Goal: Information Seeking & Learning: Learn about a topic

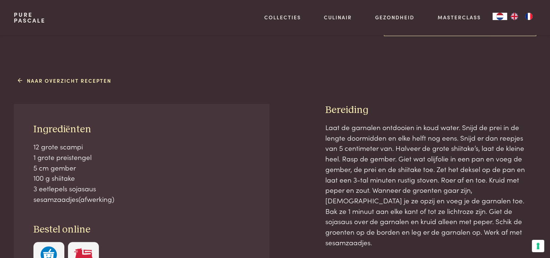
scroll to position [255, 0]
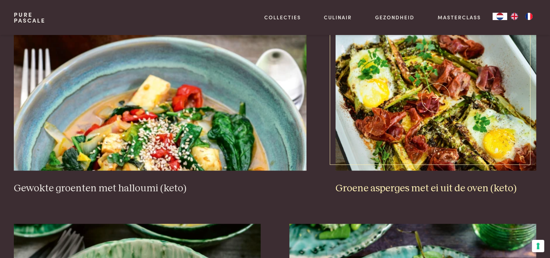
scroll to position [749, 0]
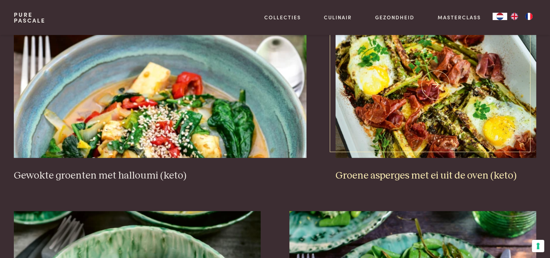
click at [384, 169] on h3 "Groene asperges met ei uit de oven (keto)" at bounding box center [436, 175] width 201 height 13
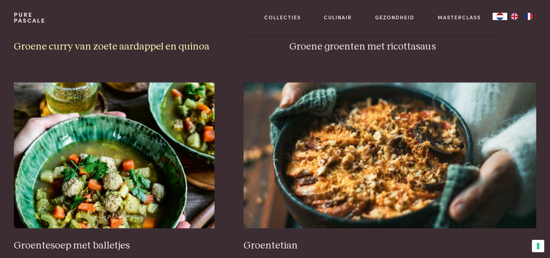
scroll to position [1113, 0]
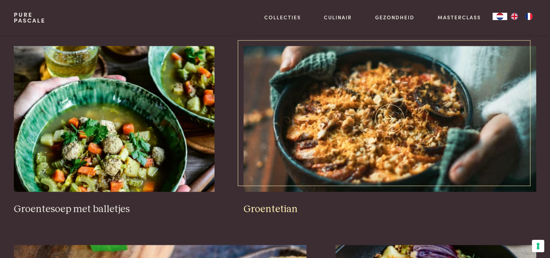
click at [279, 203] on h3 "Groentetian" at bounding box center [390, 209] width 293 height 13
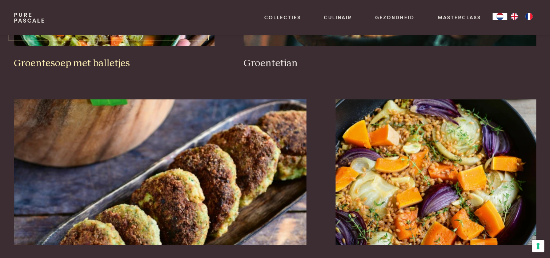
scroll to position [1295, 0]
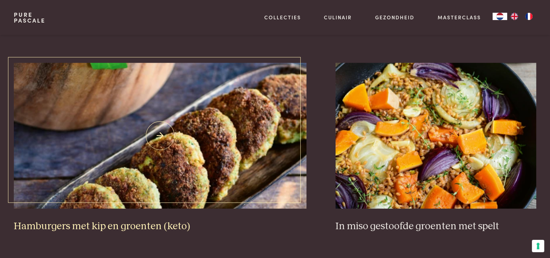
click at [152, 219] on h3 "Hamburgers met kip en groenten (keto)" at bounding box center [160, 225] width 293 height 13
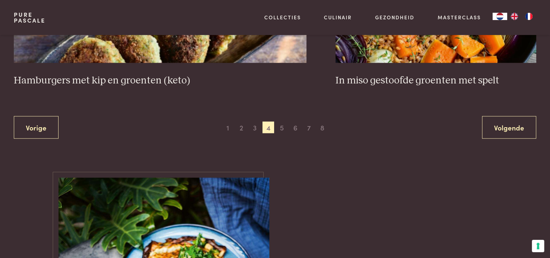
scroll to position [1440, 0]
click at [280, 121] on span "5" at bounding box center [282, 127] width 12 height 12
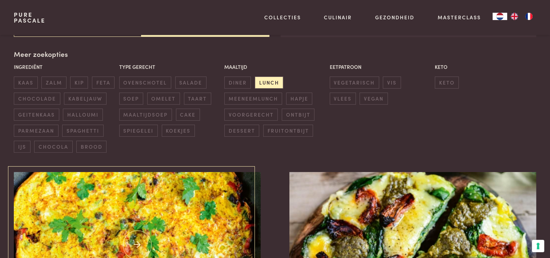
scroll to position [276, 0]
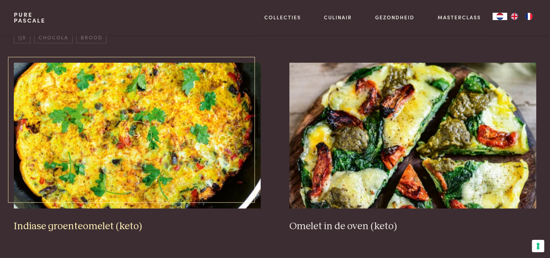
click at [92, 225] on h3 "Indiase groenteomelet (keto)" at bounding box center [137, 226] width 247 height 13
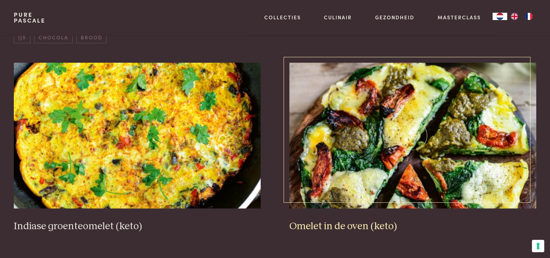
click at [321, 221] on h3 "Omelet in de oven (keto)" at bounding box center [413, 226] width 247 height 13
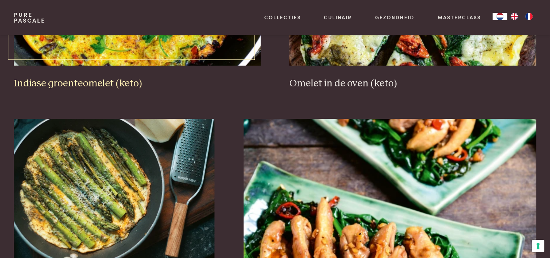
scroll to position [531, 0]
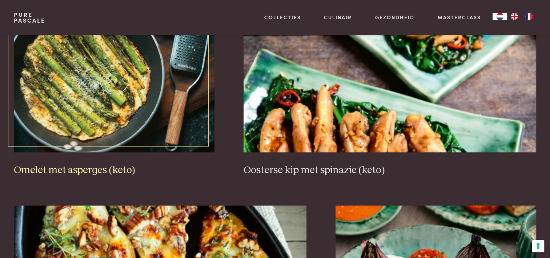
click at [96, 170] on h3 "Omelet met asperges (keto)" at bounding box center [114, 170] width 201 height 13
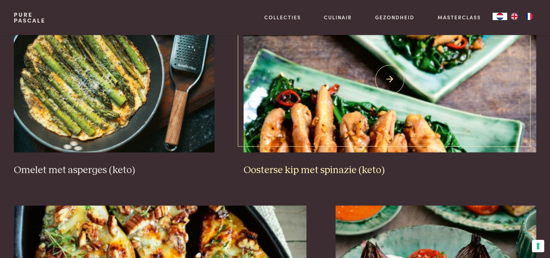
click at [324, 122] on img at bounding box center [390, 80] width 293 height 146
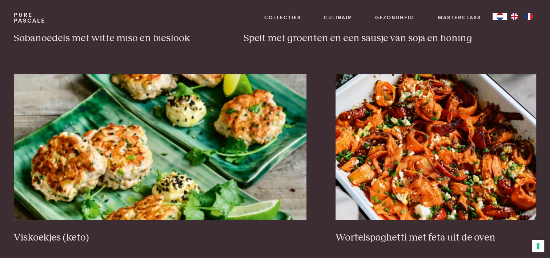
scroll to position [1295, 0]
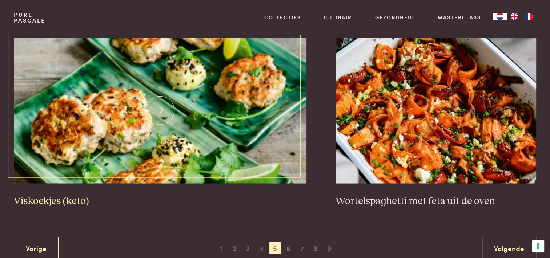
click at [54, 197] on h3 "Viskoekjes (keto)" at bounding box center [160, 200] width 293 height 13
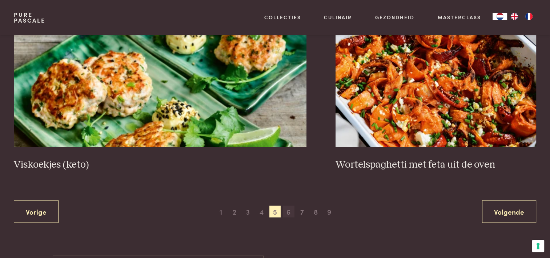
click at [289, 212] on span "6" at bounding box center [289, 211] width 12 height 12
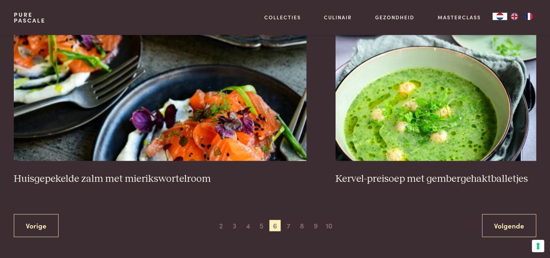
scroll to position [1368, 0]
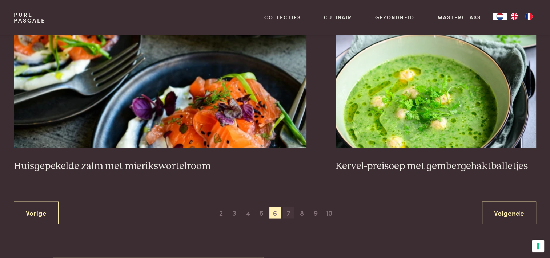
click at [287, 210] on span "7" at bounding box center [289, 213] width 12 height 12
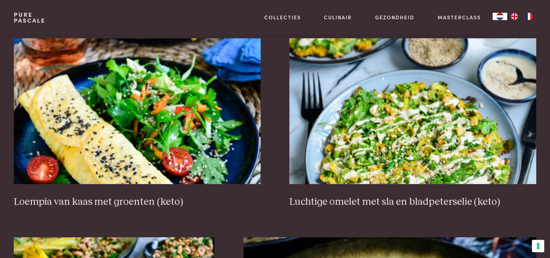
scroll to position [313, 0]
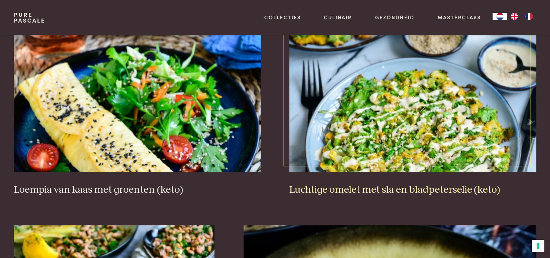
click at [309, 187] on h3 "Luchtige omelet met sla en bladpeterselie (keto)" at bounding box center [413, 189] width 247 height 13
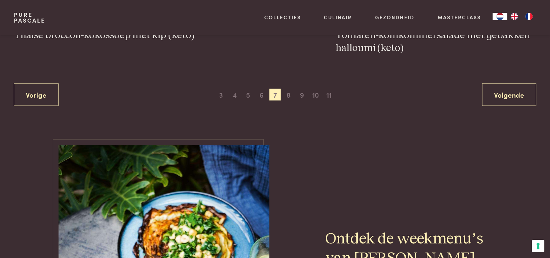
scroll to position [1513, 0]
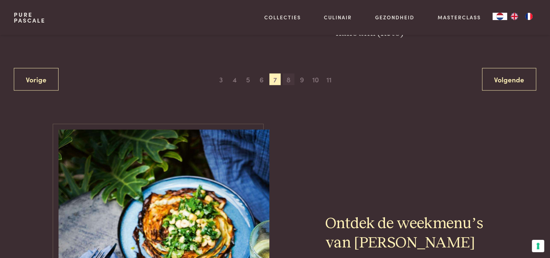
click at [291, 80] on span "8" at bounding box center [289, 79] width 12 height 12
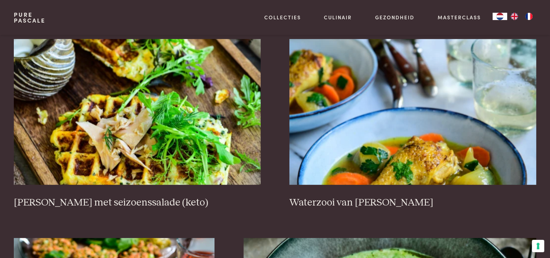
scroll to position [313, 0]
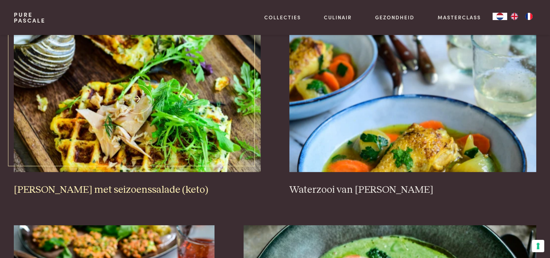
click at [140, 187] on h3 "Tonijnwafels met seizoenssalade (keto)" at bounding box center [137, 189] width 247 height 13
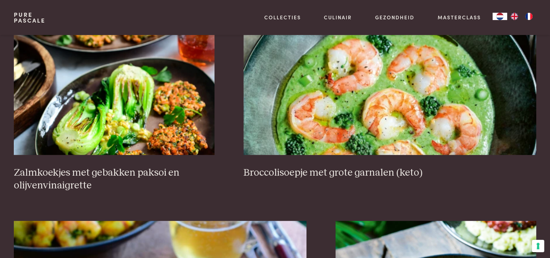
scroll to position [531, 0]
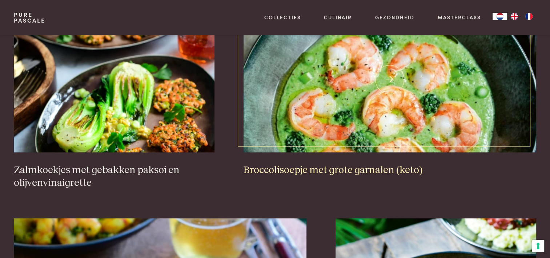
click at [287, 168] on h3 "Broccolisoepje met grote garnalen (keto)" at bounding box center [390, 170] width 293 height 13
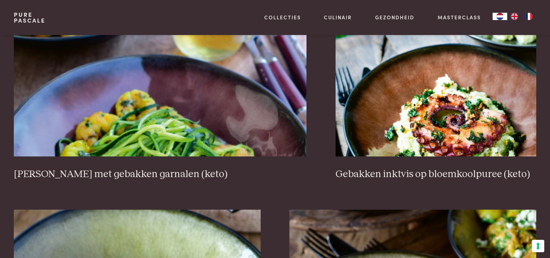
scroll to position [749, 0]
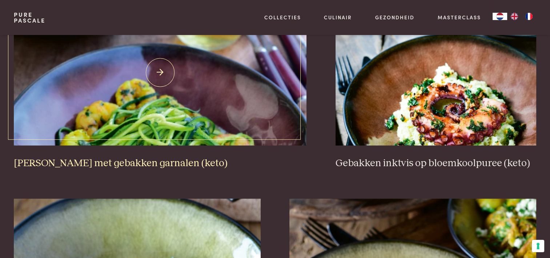
click at [161, 160] on h3 "Courgettini met gebakken garnalen (keto)" at bounding box center [160, 163] width 293 height 13
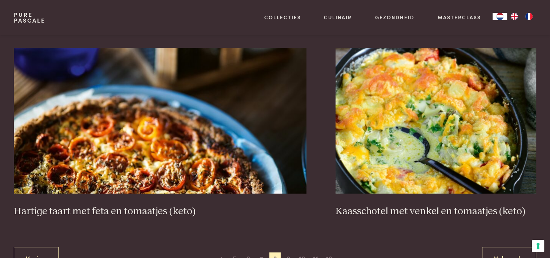
scroll to position [1331, 0]
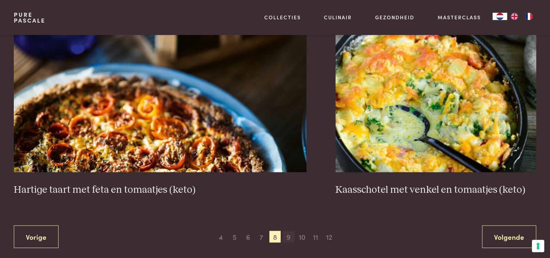
click at [289, 236] on span "9" at bounding box center [289, 236] width 12 height 12
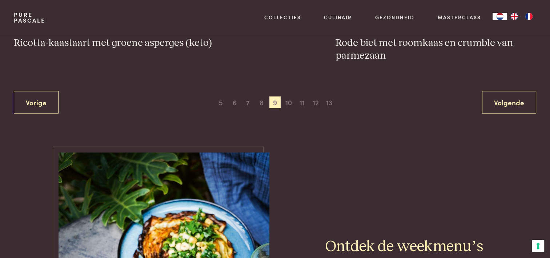
scroll to position [1513, 0]
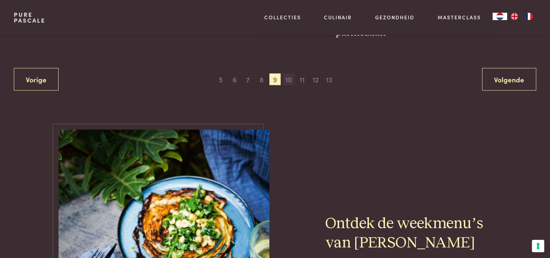
click at [290, 73] on span "10" at bounding box center [289, 79] width 12 height 12
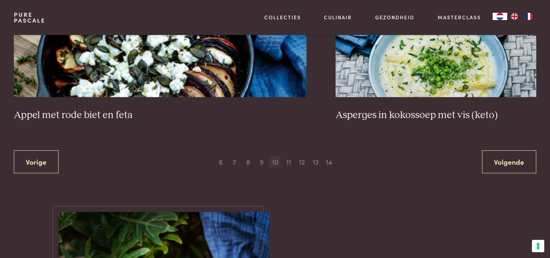
scroll to position [1404, 0]
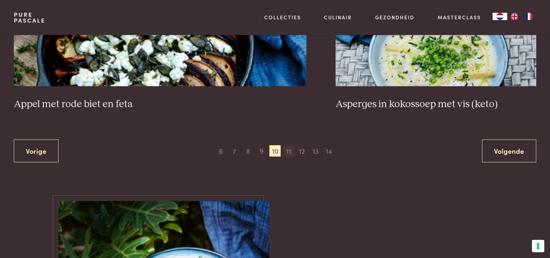
click at [290, 150] on span "11" at bounding box center [289, 151] width 12 height 12
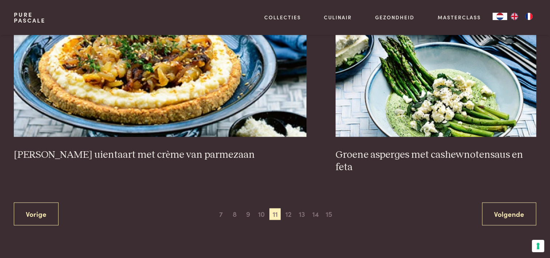
scroll to position [1404, 0]
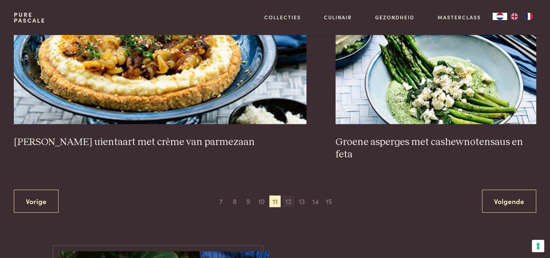
click at [289, 195] on span "12" at bounding box center [289, 201] width 12 height 12
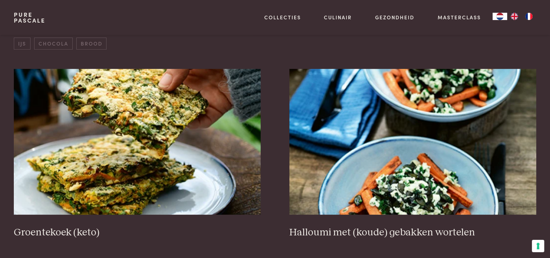
scroll to position [276, 0]
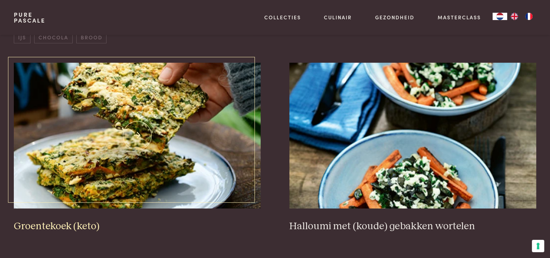
click at [80, 229] on h3 "Groentekoek (keto)" at bounding box center [137, 226] width 247 height 13
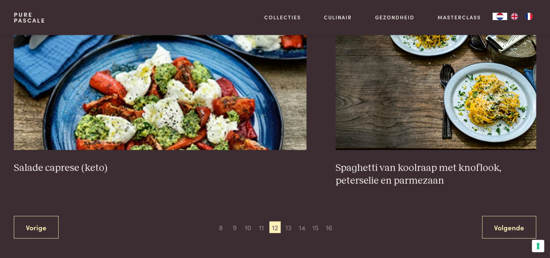
scroll to position [1368, 0]
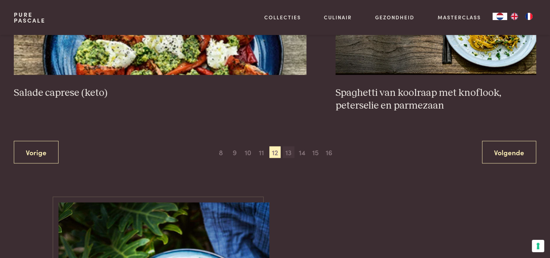
click at [290, 149] on span "13" at bounding box center [289, 152] width 12 height 12
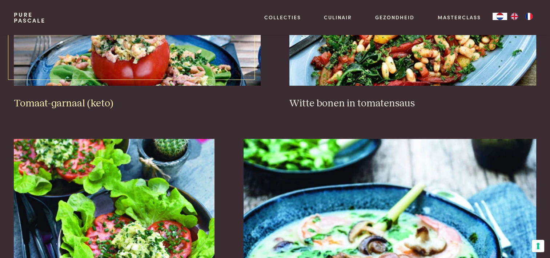
scroll to position [385, 0]
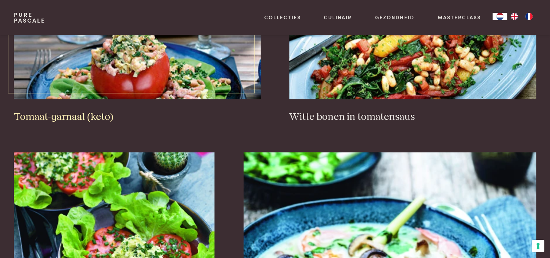
click at [77, 113] on h3 "Tomaat-garnaal (keto)" at bounding box center [137, 117] width 247 height 13
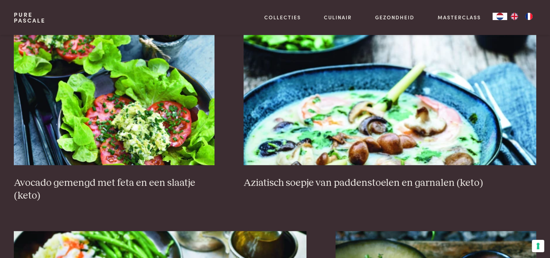
scroll to position [531, 0]
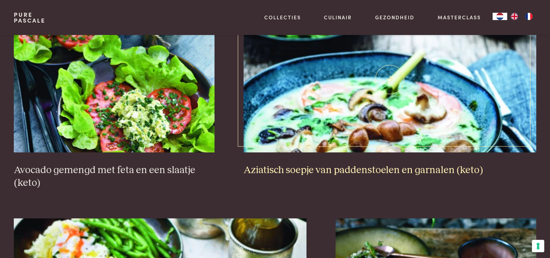
click at [370, 168] on h3 "Aziatisch soepje van paddenstoelen en garnalen (keto)" at bounding box center [390, 170] width 293 height 13
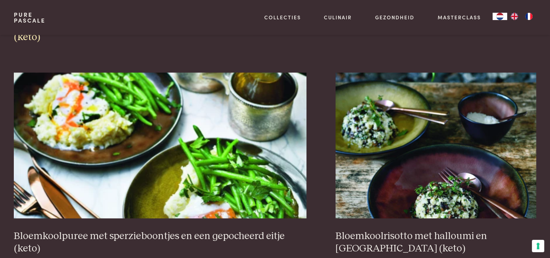
scroll to position [713, 0]
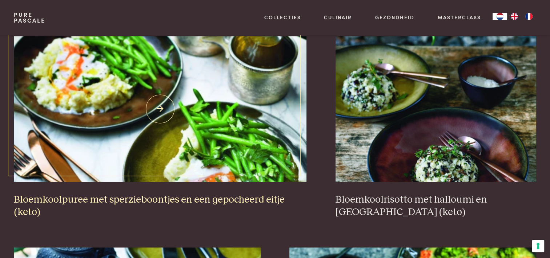
click at [136, 196] on h3 "Bloemkoolpuree met sperzieboontjes en een gepocheerd eitje (keto)" at bounding box center [160, 205] width 293 height 25
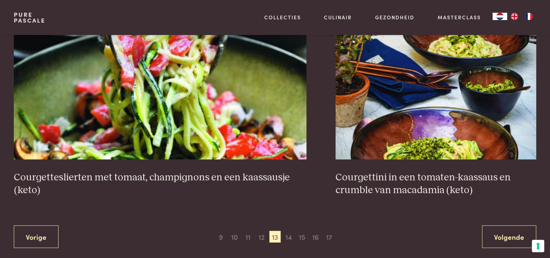
scroll to position [1368, 0]
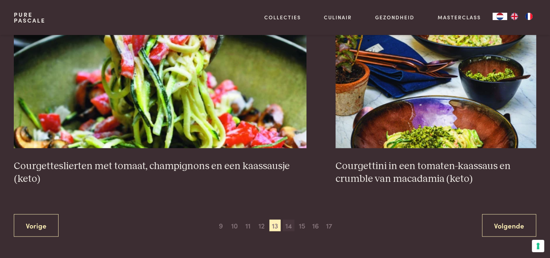
click at [290, 224] on span "14" at bounding box center [289, 225] width 12 height 12
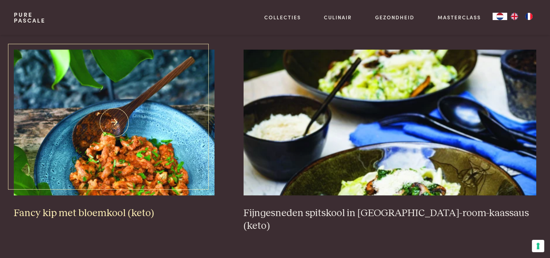
scroll to position [494, 0]
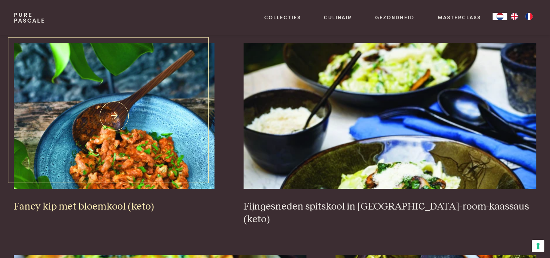
click at [107, 205] on h3 "Fancy kip met bloemkool (keto)" at bounding box center [114, 206] width 201 height 13
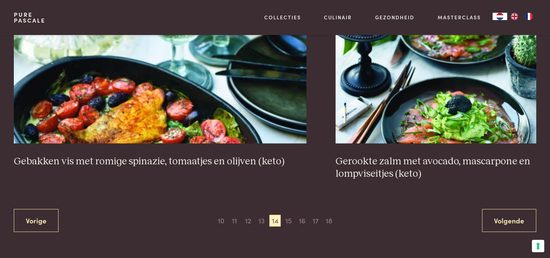
scroll to position [1368, 0]
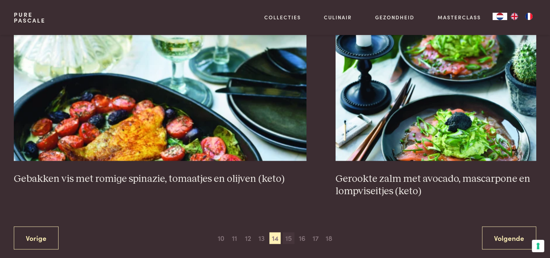
click at [286, 232] on span "15" at bounding box center [289, 238] width 12 height 12
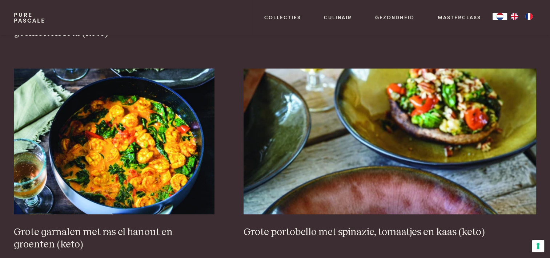
scroll to position [494, 0]
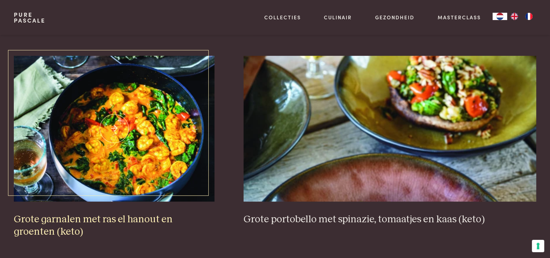
click at [190, 215] on h3 "Grote garnalen met ras el hanout en groenten (keto)" at bounding box center [114, 225] width 201 height 25
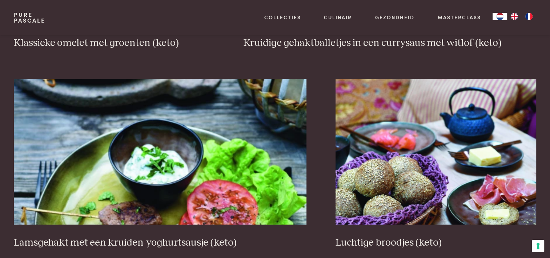
scroll to position [1331, 0]
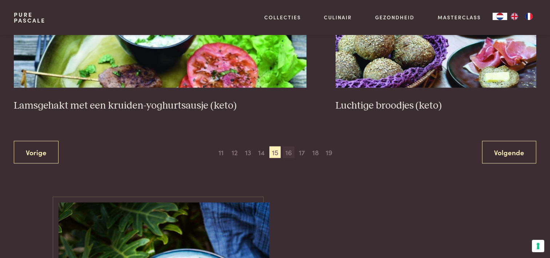
click at [288, 152] on span "16" at bounding box center [289, 152] width 12 height 12
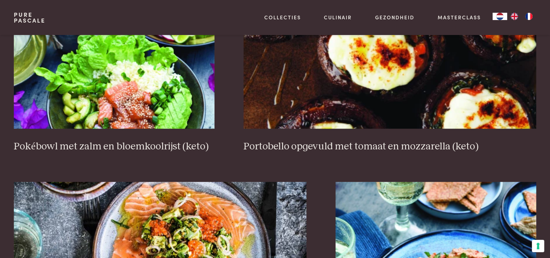
scroll to position [567, 0]
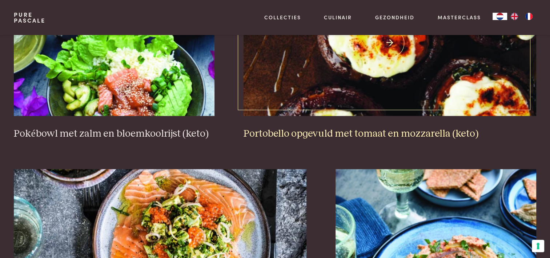
click at [313, 130] on h3 "Portobello opgevuld met tomaat en mozzarella (keto)" at bounding box center [390, 133] width 293 height 13
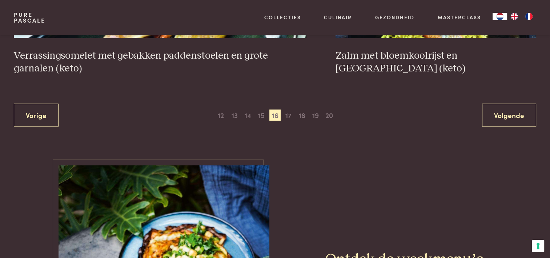
scroll to position [1477, 0]
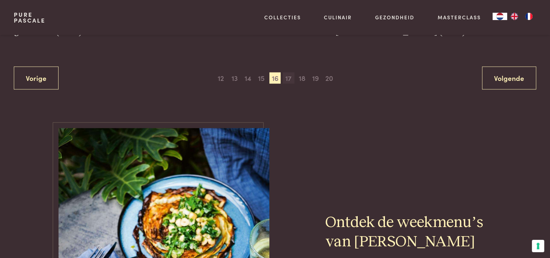
click at [287, 77] on span "17" at bounding box center [289, 78] width 12 height 12
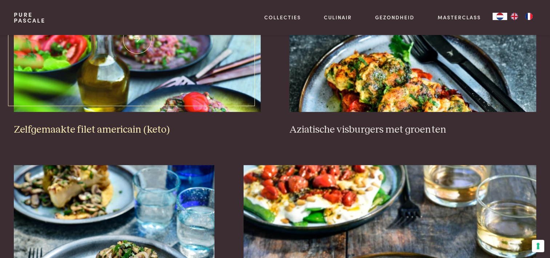
scroll to position [385, 0]
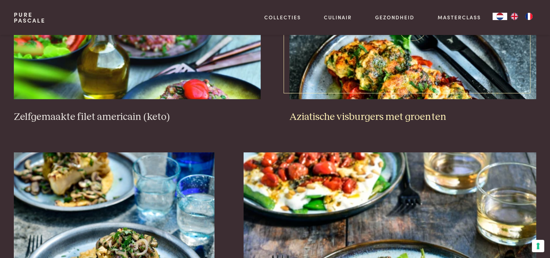
click at [326, 113] on h3 "Aziatische visburgers met groenten" at bounding box center [413, 117] width 247 height 13
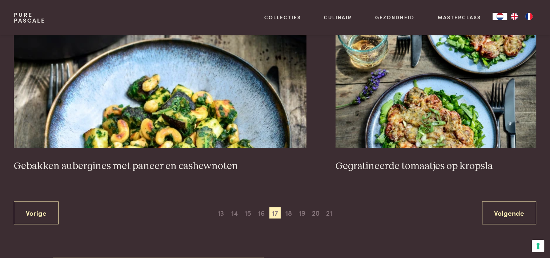
scroll to position [1404, 0]
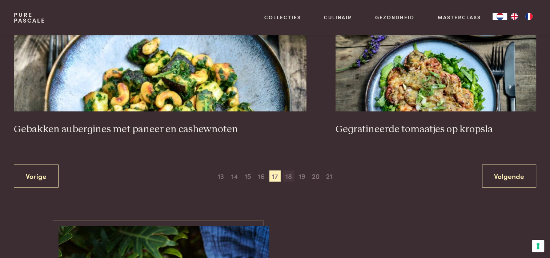
click at [289, 174] on span "18" at bounding box center [289, 176] width 12 height 12
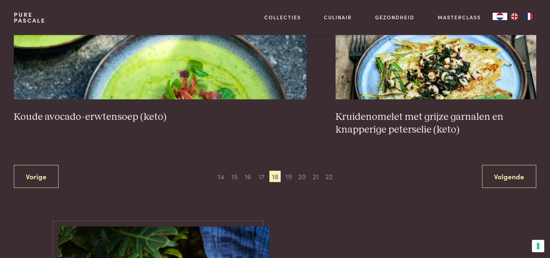
scroll to position [1404, 0]
click at [290, 173] on span "19" at bounding box center [289, 176] width 12 height 12
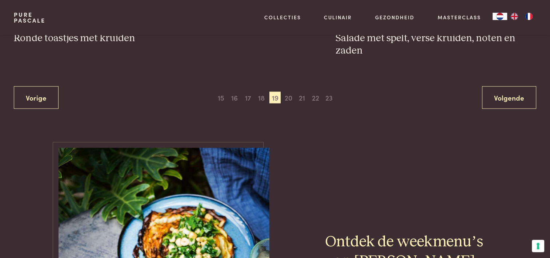
scroll to position [1477, 0]
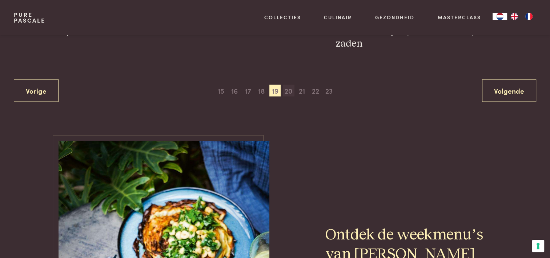
click at [289, 86] on span "20" at bounding box center [289, 91] width 12 height 12
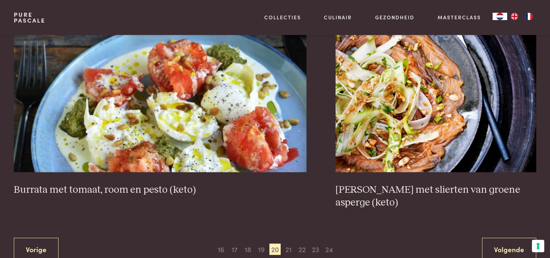
scroll to position [1368, 0]
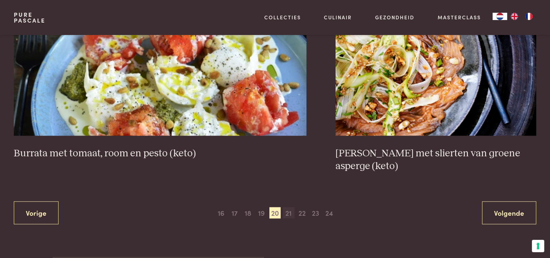
click at [288, 207] on span "21" at bounding box center [289, 213] width 12 height 12
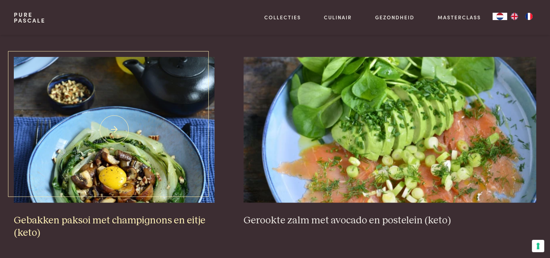
scroll to position [494, 0]
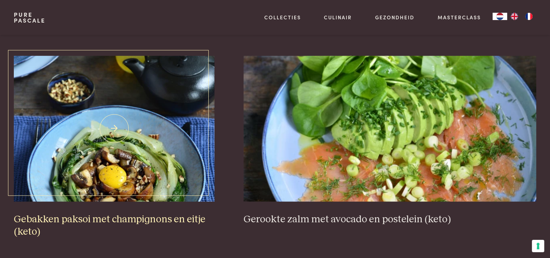
click at [150, 214] on h3 "Gebakken paksoi met champignons en eitje (keto)" at bounding box center [114, 225] width 201 height 25
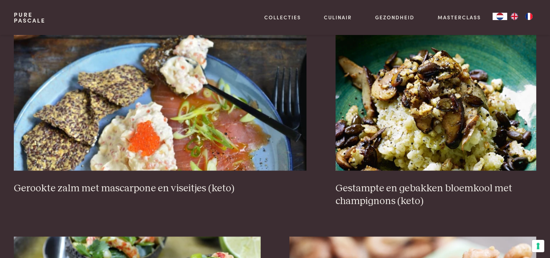
scroll to position [749, 0]
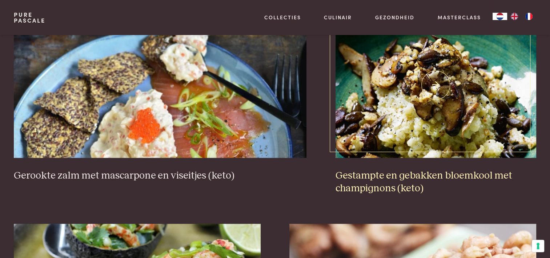
click at [350, 174] on h3 "Gestampte en gebakken bloemkool met champignons (keto)" at bounding box center [436, 181] width 201 height 25
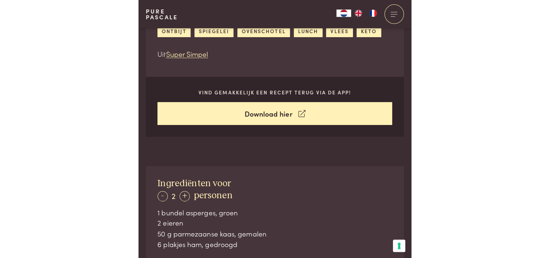
scroll to position [182, 0]
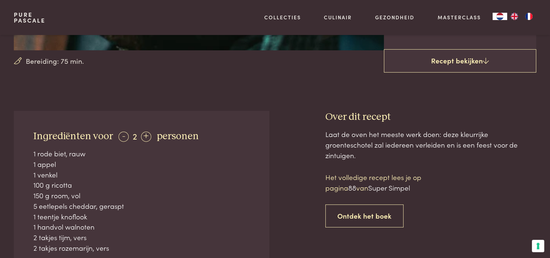
scroll to position [255, 0]
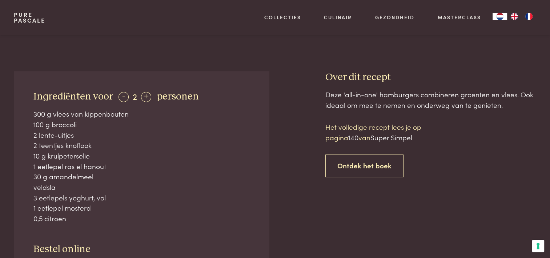
scroll to position [291, 0]
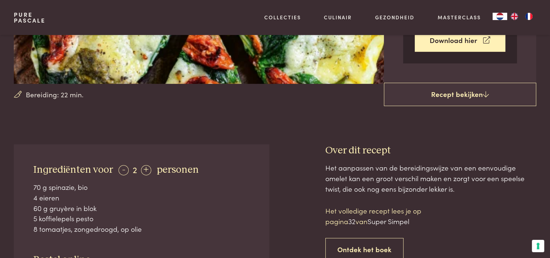
scroll to position [218, 0]
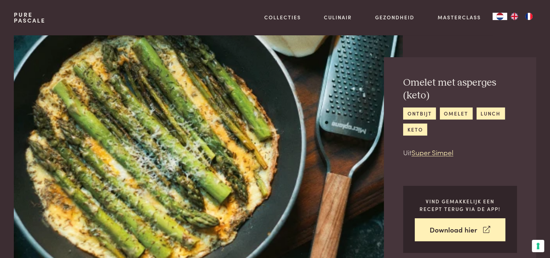
click at [179, 132] on img at bounding box center [208, 152] width 389 height 234
drag, startPoint x: 179, startPoint y: 132, endPoint x: 123, endPoint y: 103, distance: 62.6
click at [123, 103] on img at bounding box center [208, 152] width 389 height 234
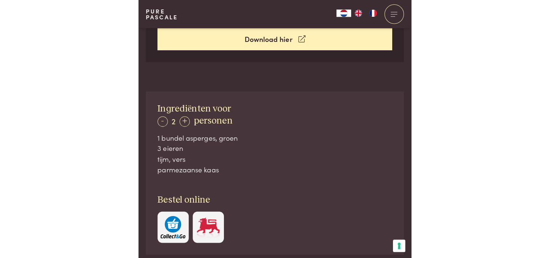
scroll to position [291, 0]
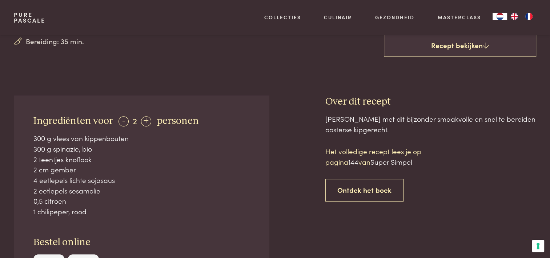
scroll to position [255, 0]
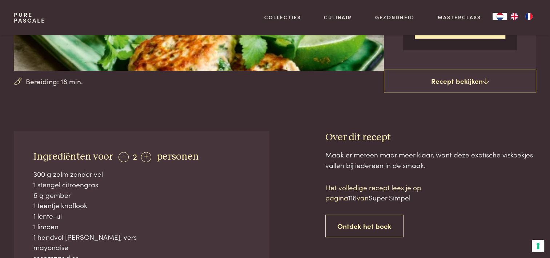
scroll to position [218, 0]
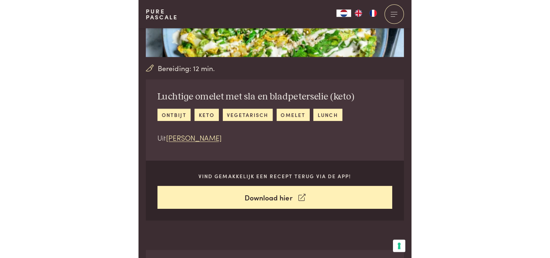
scroll to position [146, 0]
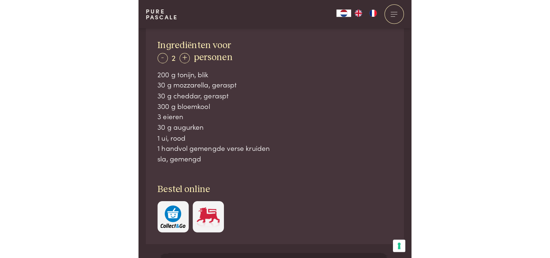
scroll to position [364, 0]
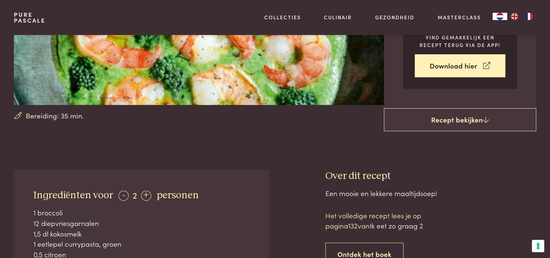
scroll to position [218, 0]
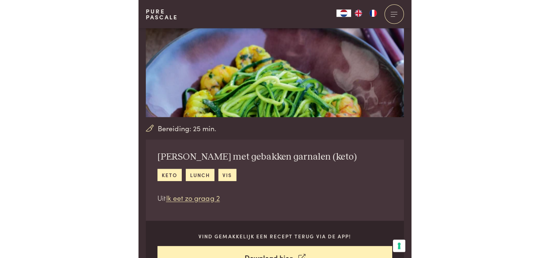
scroll to position [109, 0]
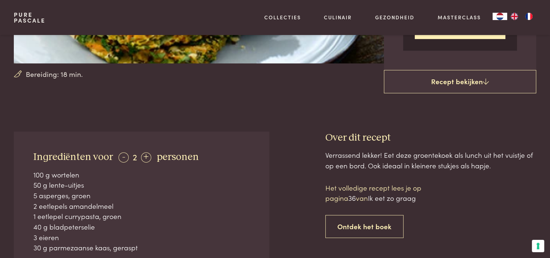
scroll to position [218, 0]
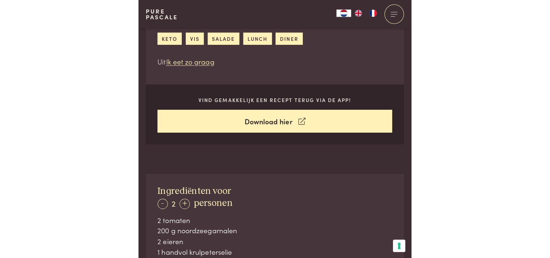
scroll to position [182, 0]
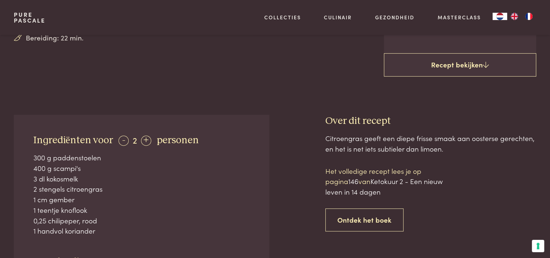
scroll to position [255, 0]
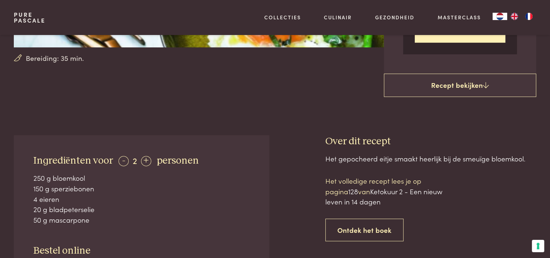
scroll to position [255, 0]
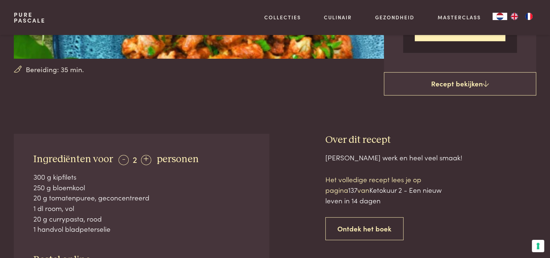
scroll to position [218, 0]
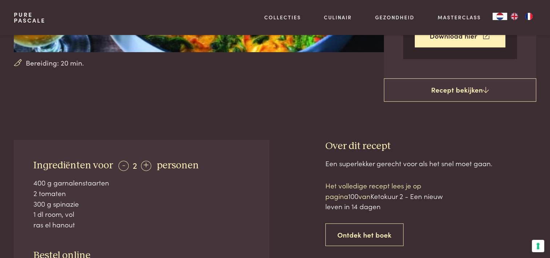
scroll to position [218, 0]
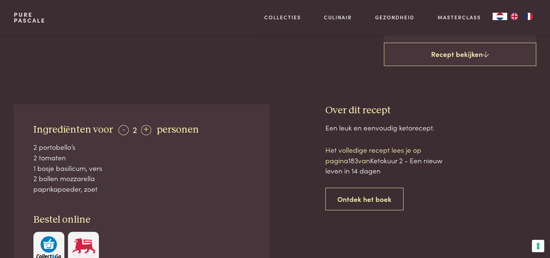
scroll to position [255, 0]
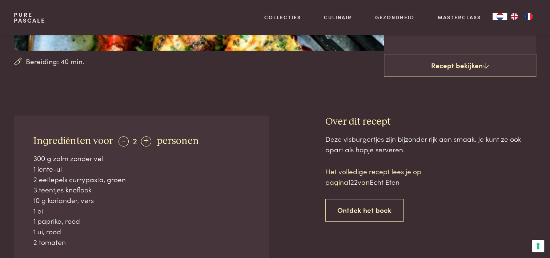
scroll to position [218, 0]
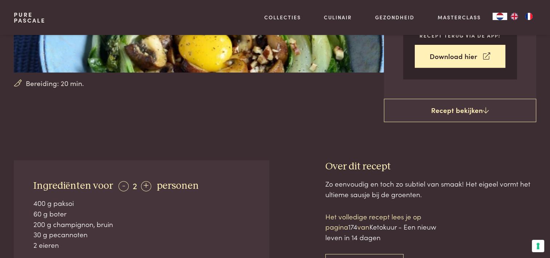
scroll to position [218, 0]
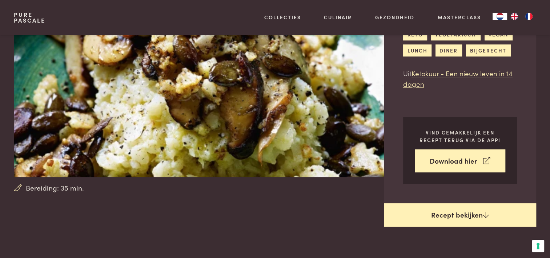
scroll to position [109, 0]
